Goal: Information Seeking & Learning: Learn about a topic

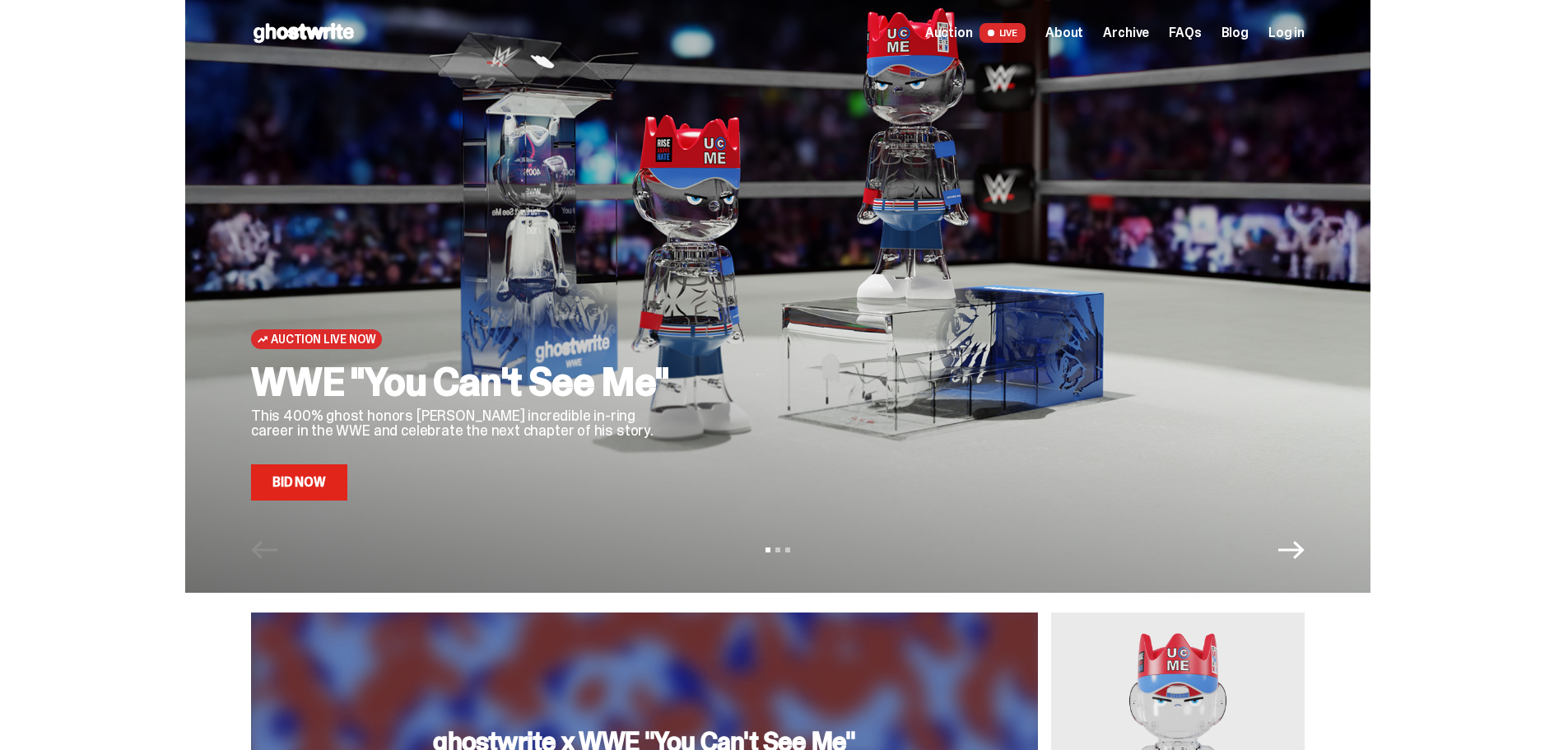
click at [1201, 27] on span "FAQs" at bounding box center [1185, 33] width 32 height 13
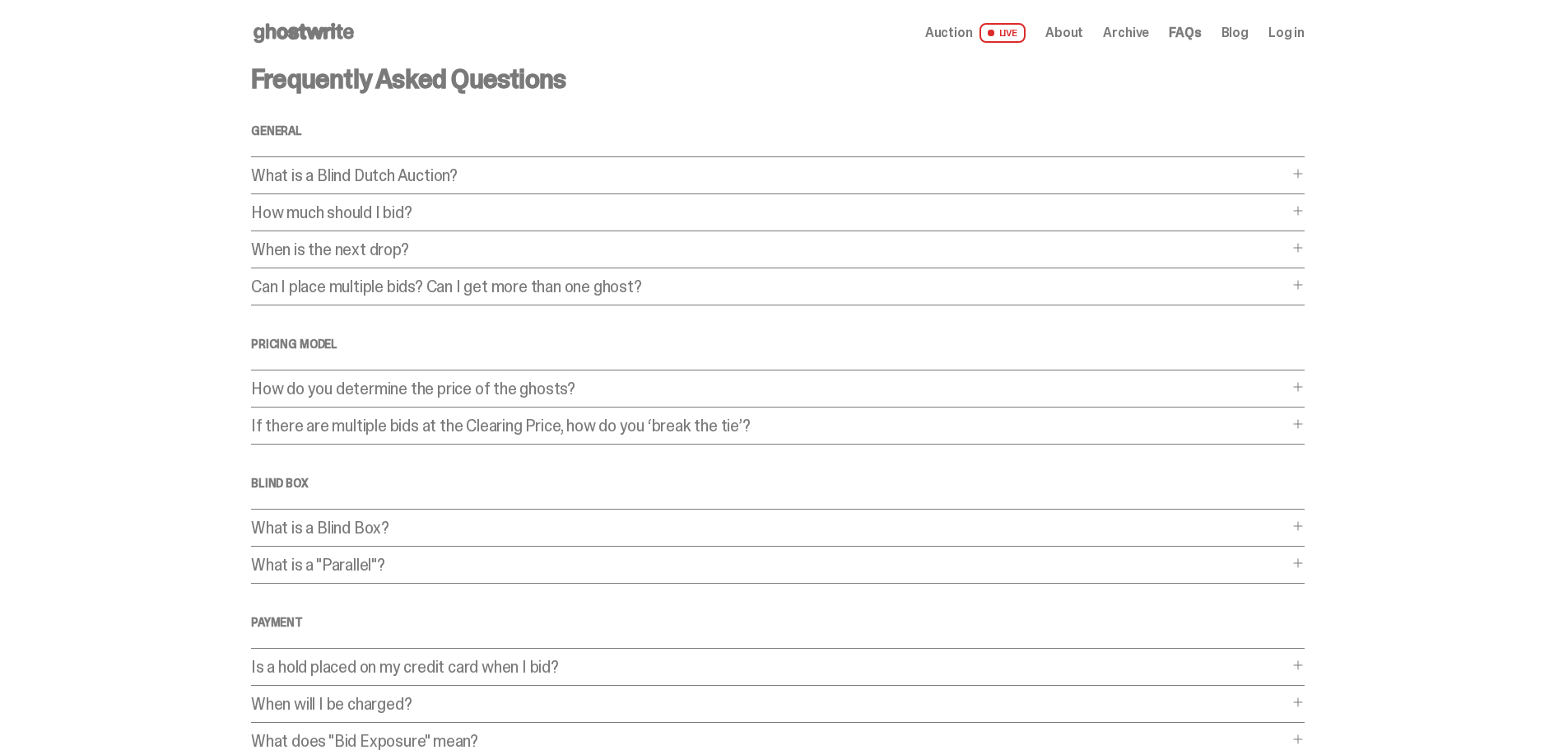
click at [456, 169] on p "What is a Blind Dutch Auction?" at bounding box center [770, 175] width 1037 height 17
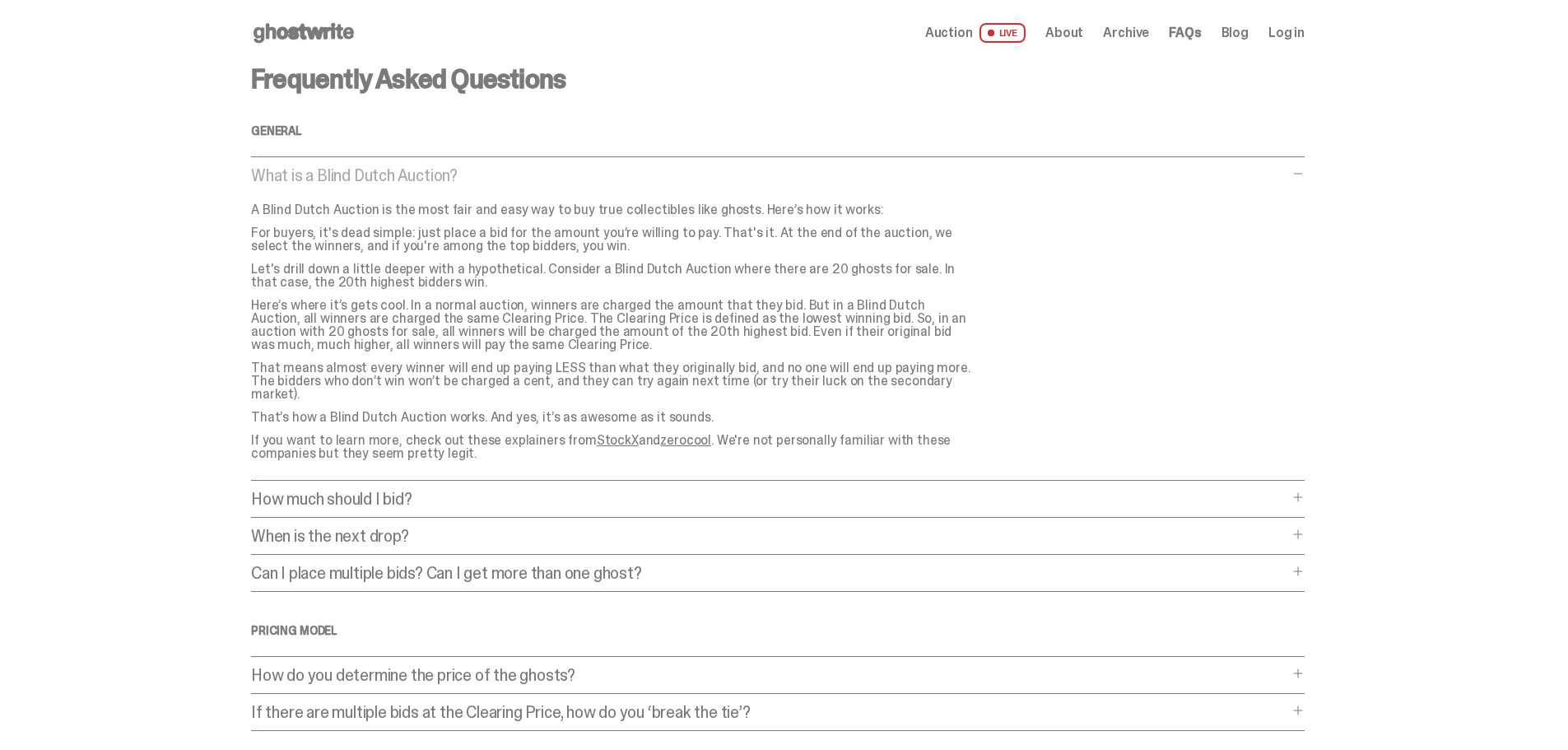
click at [456, 169] on p "What is a Blind Dutch Auction?" at bounding box center [770, 175] width 1037 height 17
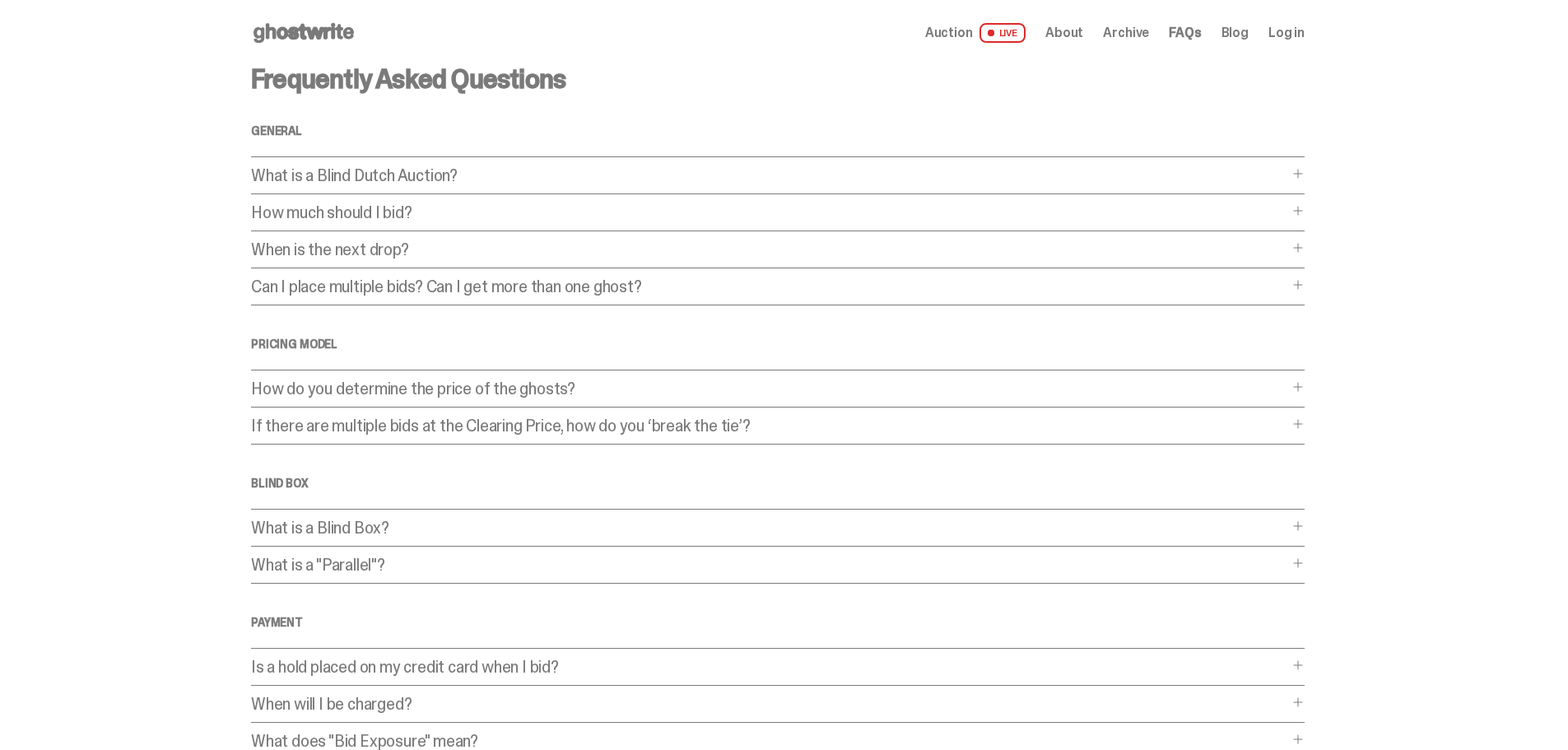
click at [455, 221] on div "How much should I bid? How much should I bid? The short answer is: just bid the…" at bounding box center [778, 217] width 1054 height 28
click at [469, 198] on div "Frequently Asked Questions General What is a Blind Dutch Auction? What is a Bli…" at bounding box center [778, 501] width 1054 height 870
click at [431, 215] on p "How much should I bid?" at bounding box center [770, 212] width 1037 height 17
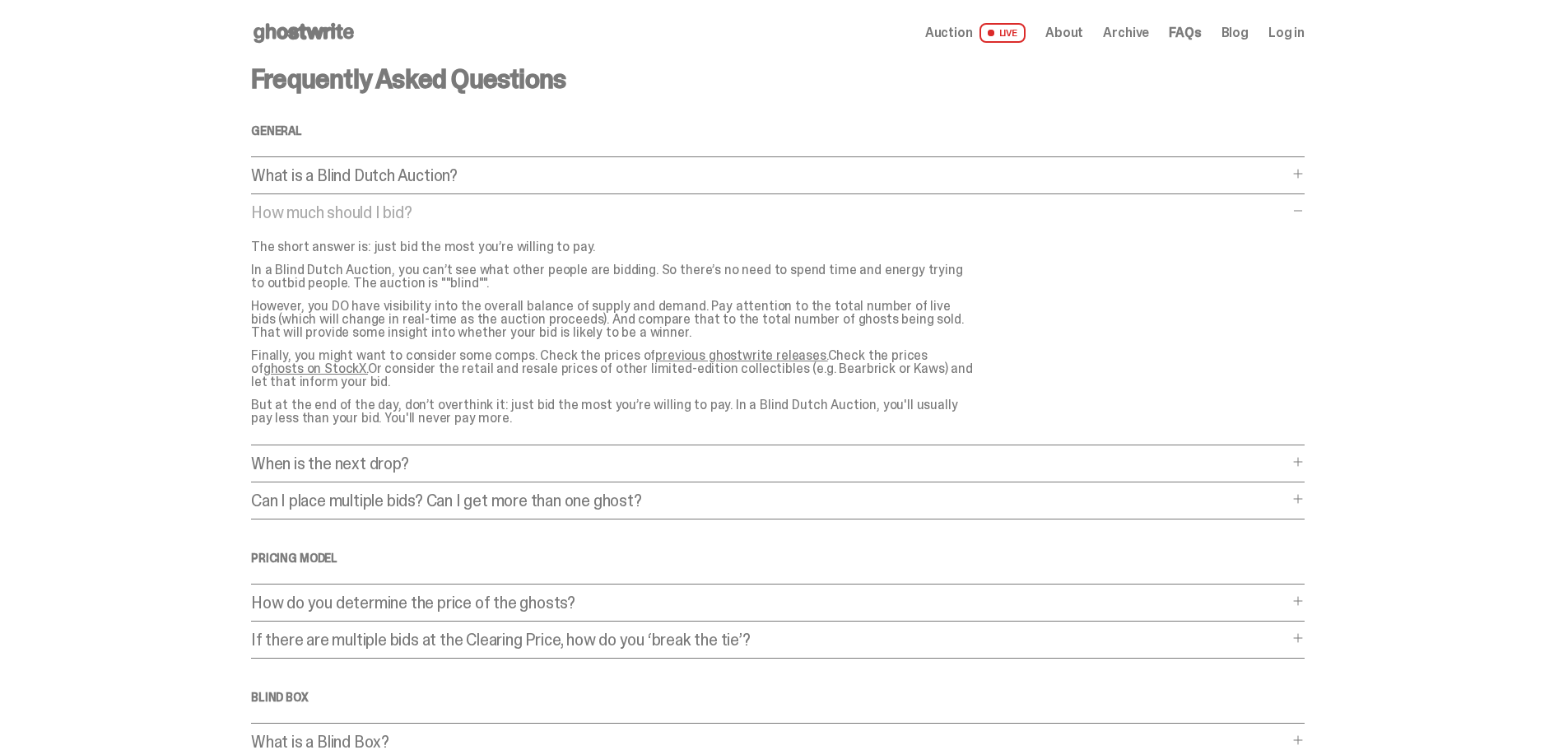
click at [431, 215] on p "How much should I bid?" at bounding box center [770, 212] width 1037 height 17
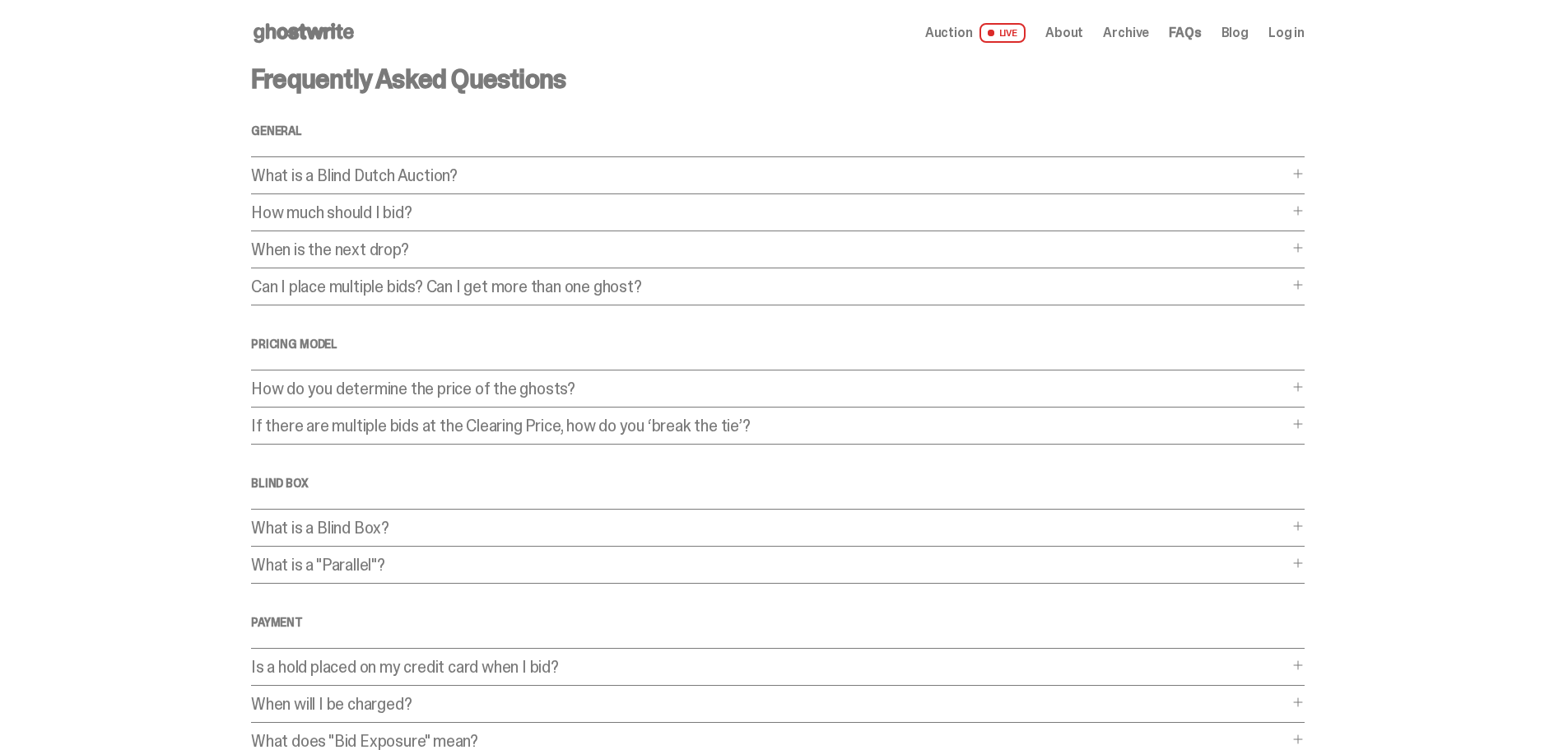
click at [370, 250] on p "When is the next drop?" at bounding box center [770, 250] width 1037 height 17
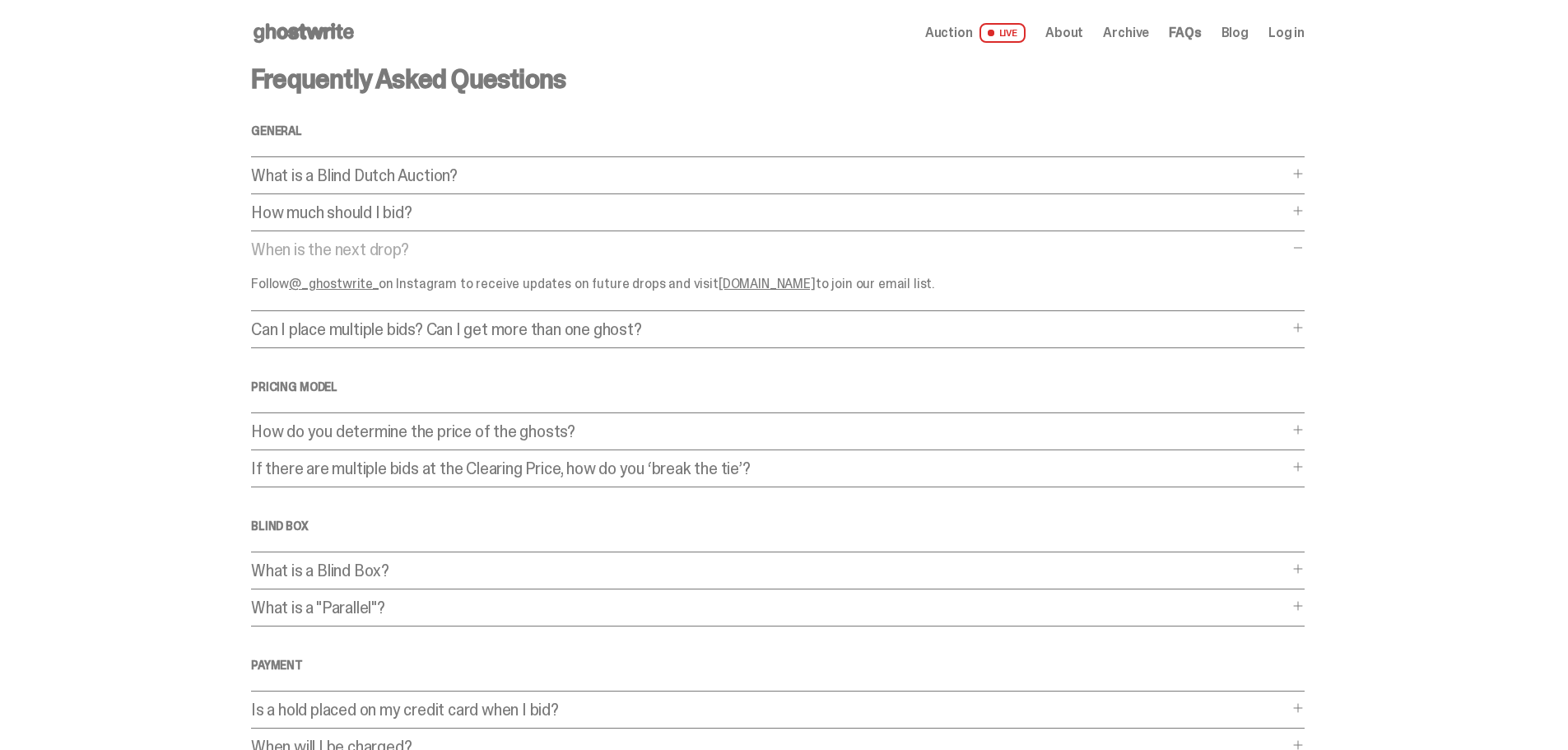
click at [370, 250] on p "When is the next drop?" at bounding box center [770, 250] width 1037 height 17
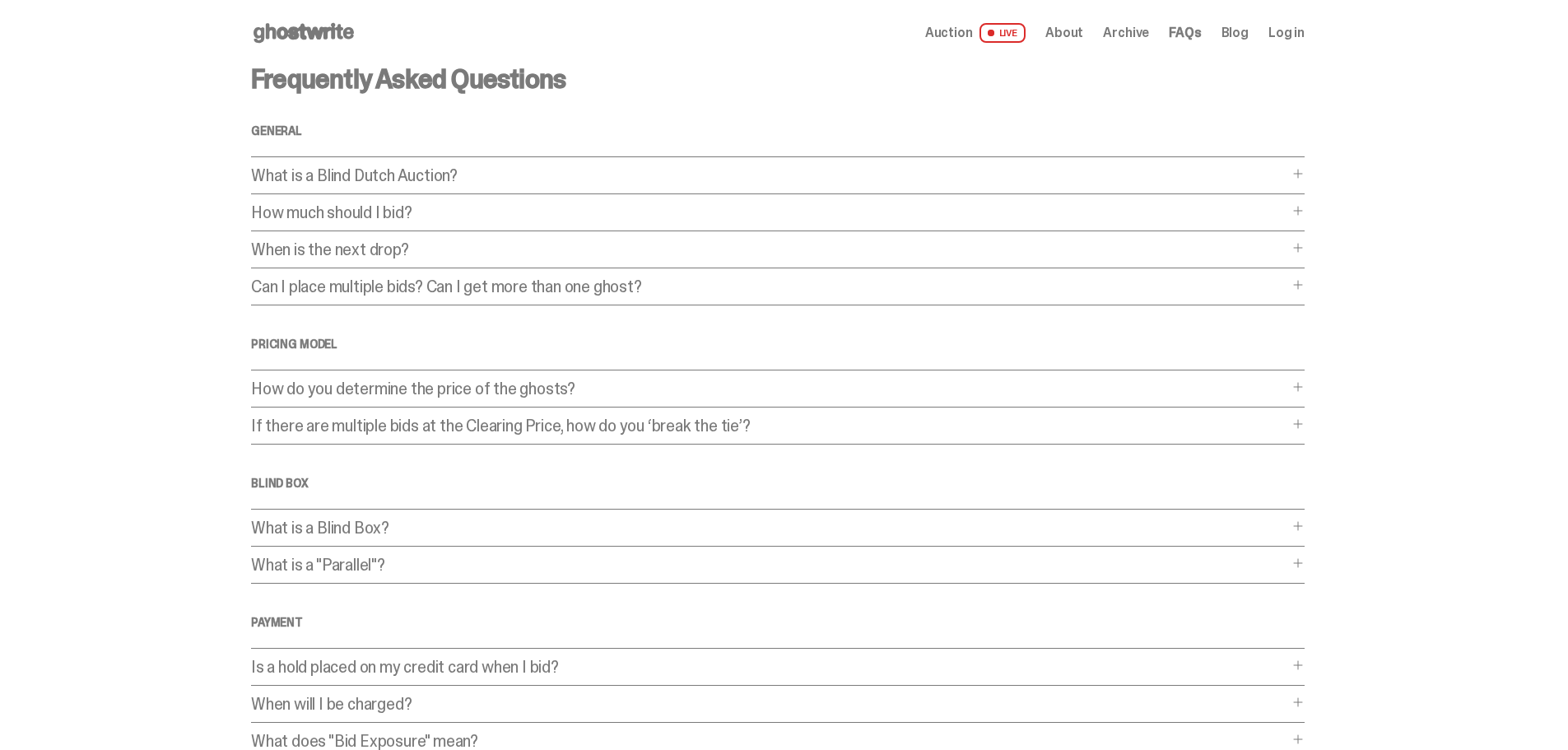
click at [355, 278] on p "Can I place multiple bids? Can I get more than one ghost?" at bounding box center [770, 286] width 1037 height 17
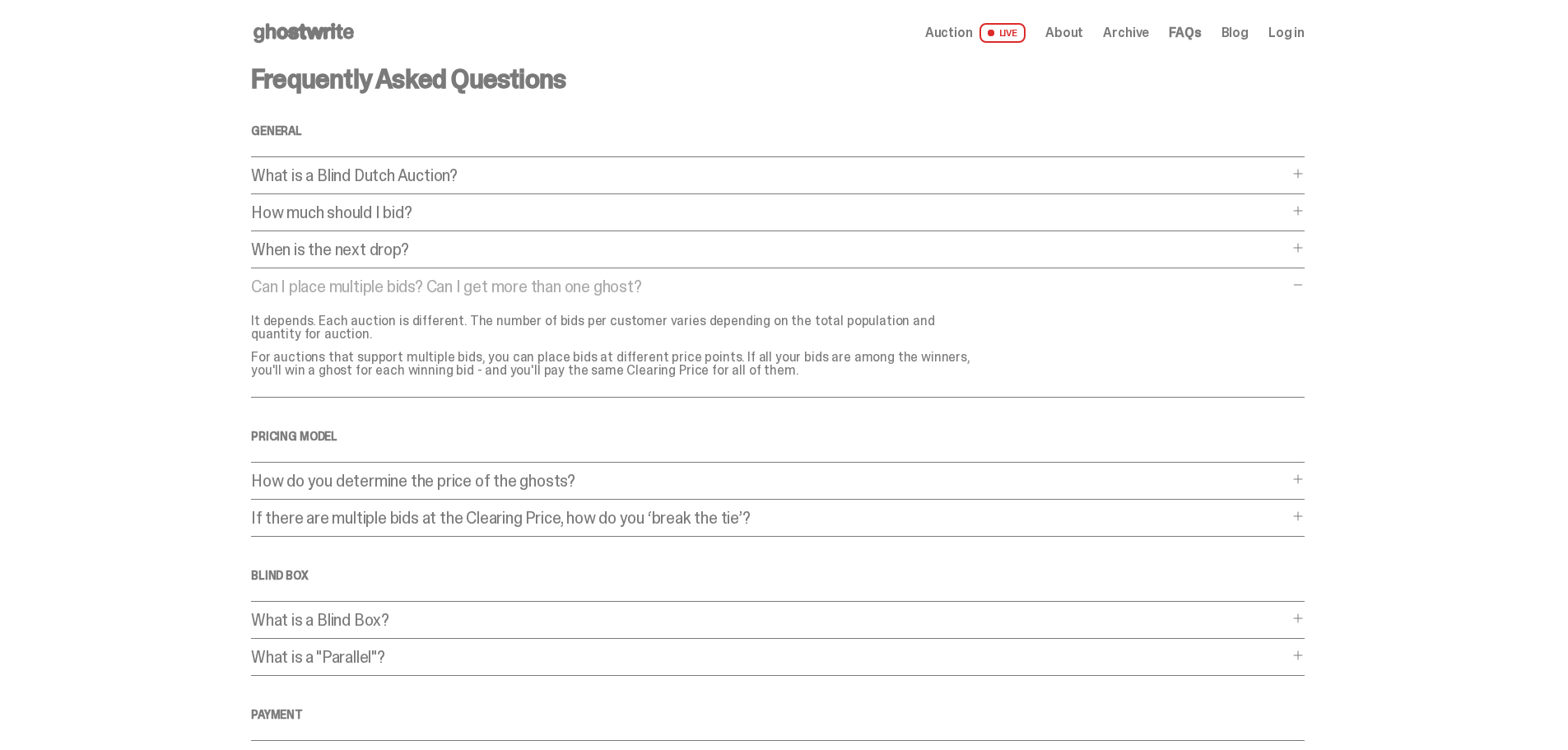
click at [362, 299] on div "Can I place multiple bids? Can I get more than one ghost? Can I place multiple …" at bounding box center [778, 337] width 1054 height 119
click at [384, 289] on p "Can I place multiple bids? Can I get more than one ghost?" at bounding box center [770, 286] width 1037 height 17
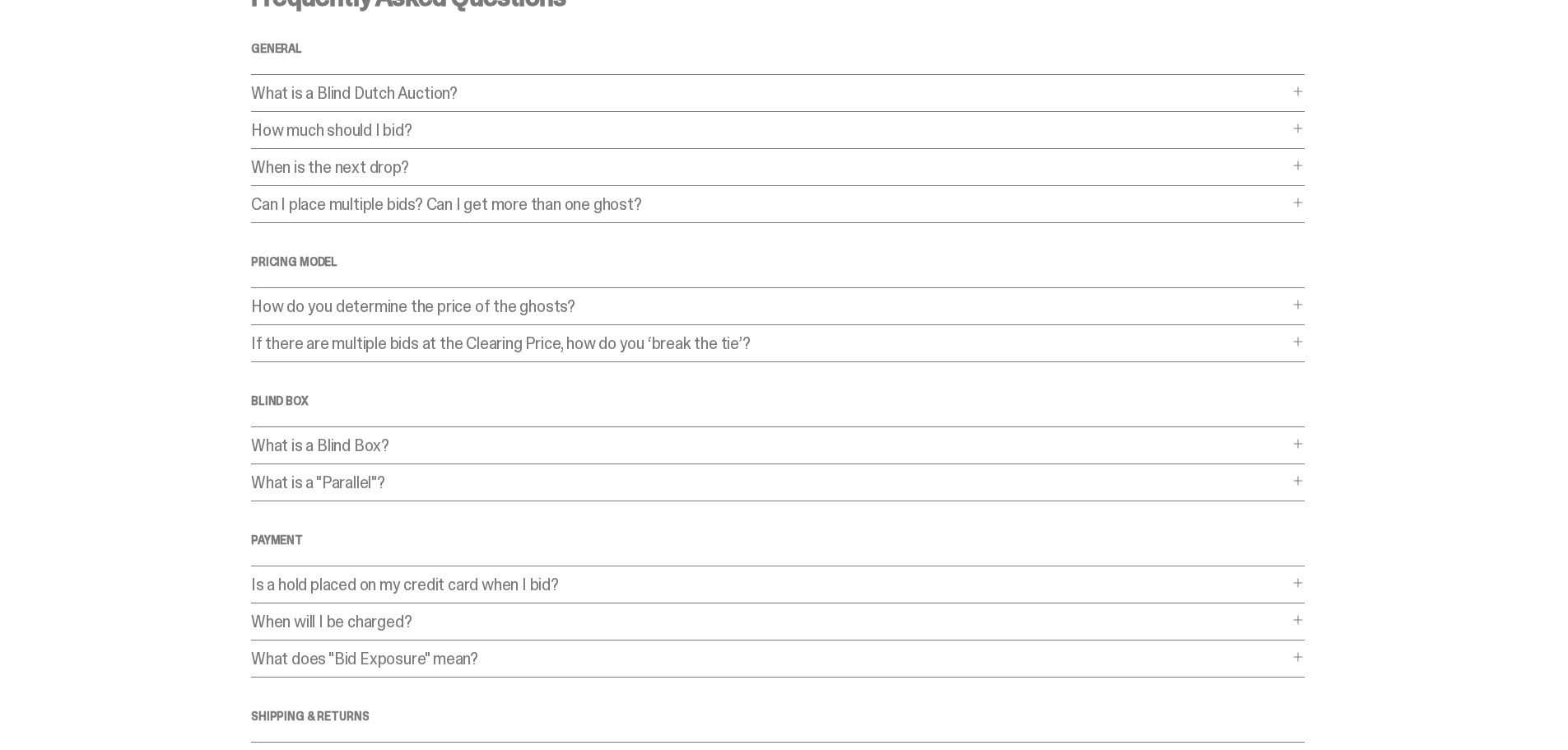
scroll to position [318, 0]
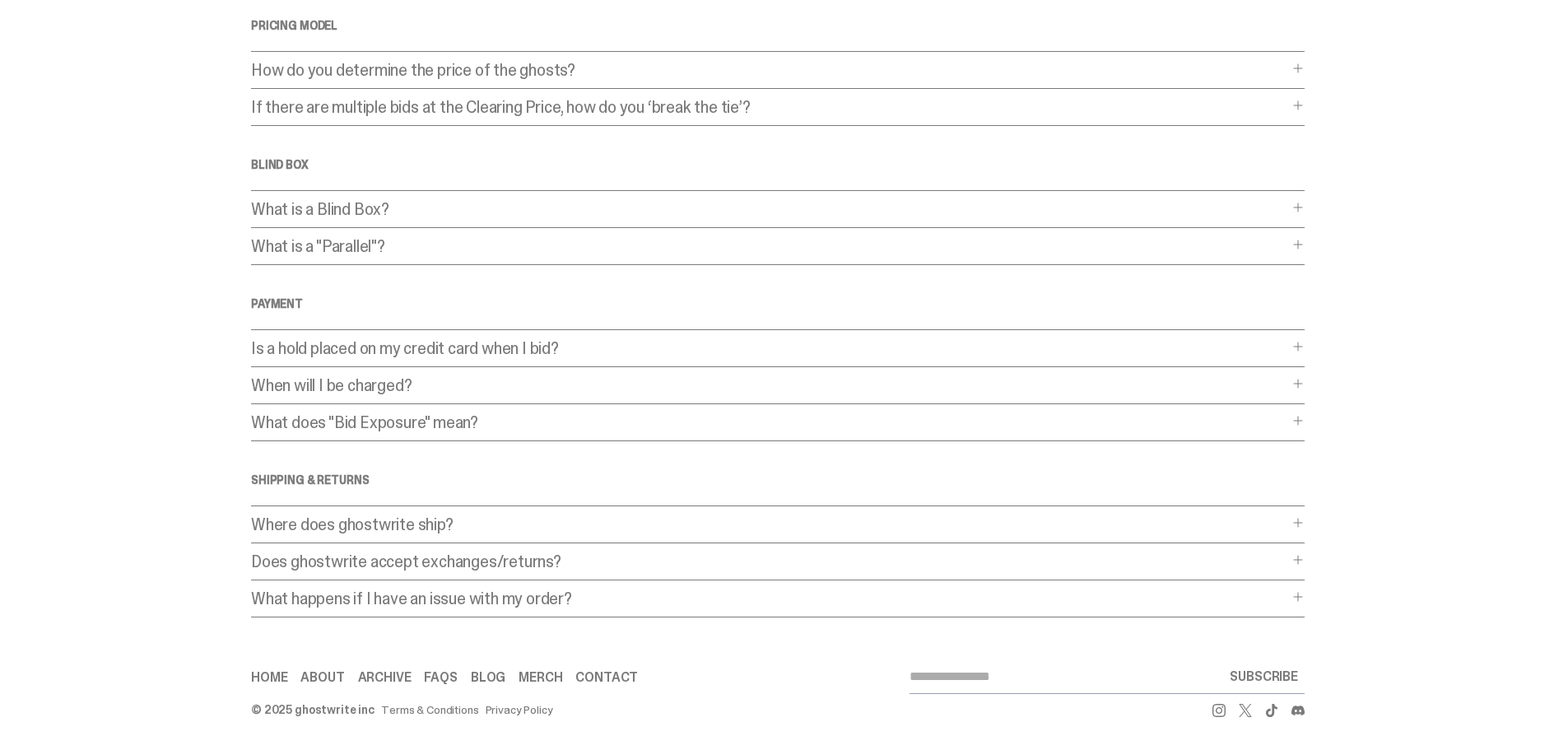
click at [611, 671] on link "Contact" at bounding box center [606, 677] width 63 height 13
click at [157, 380] on main "Something went wrong! Hang in there while we get back on track Frequently Asked…" at bounding box center [777, 182] width 1555 height 870
click at [385, 683] on link "Archive" at bounding box center [385, 677] width 53 height 13
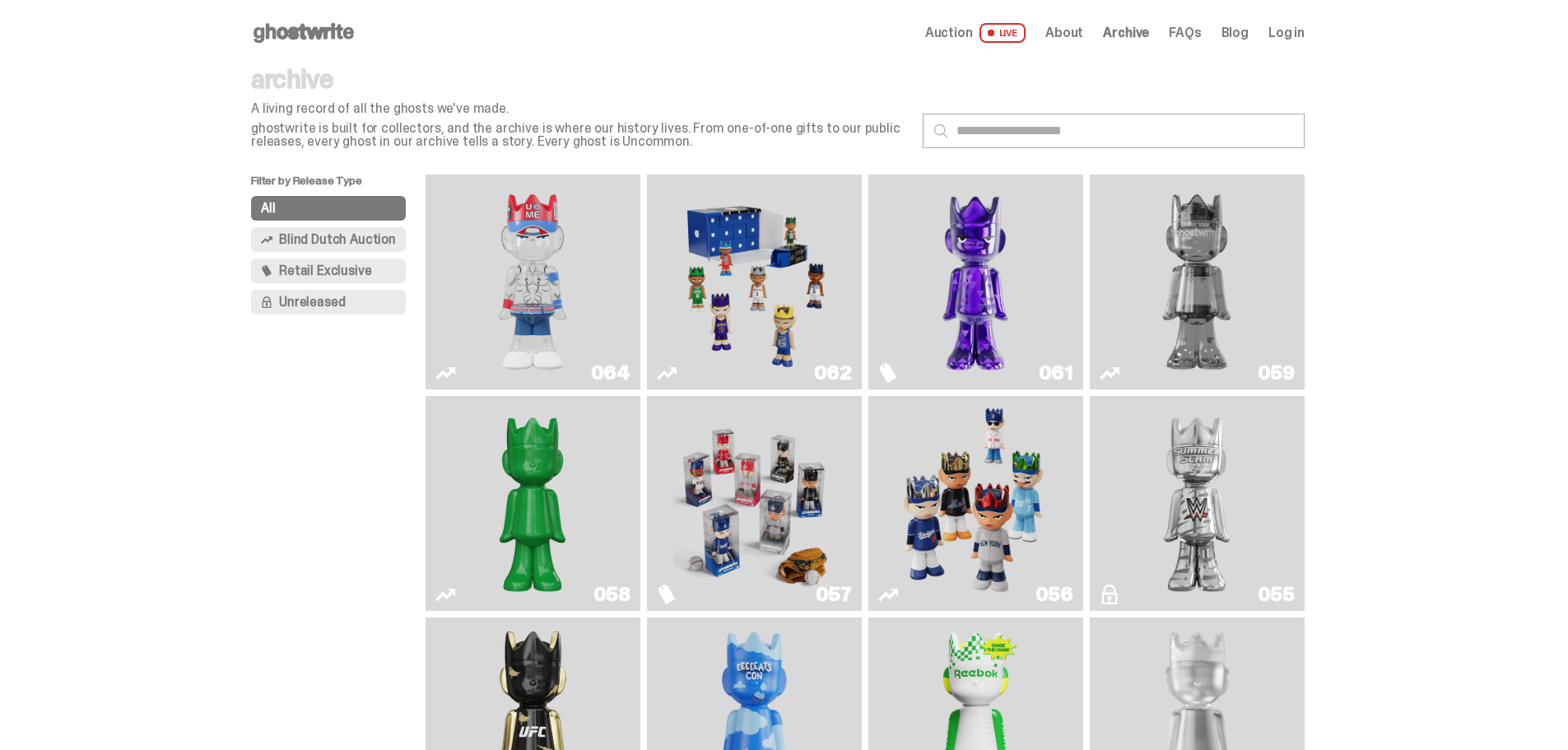
click at [1248, 33] on link "Blog" at bounding box center [1235, 33] width 28 height 13
